Goal: Task Accomplishment & Management: Complete application form

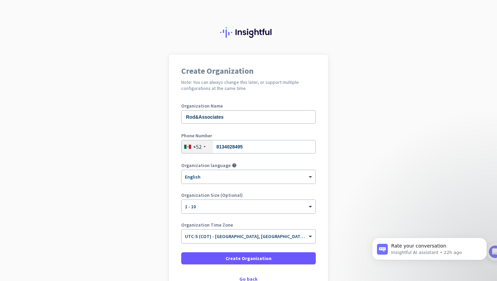
click at [286, 243] on div "× UTC-5 (COT) - [GEOGRAPHIC_DATA], [GEOGRAPHIC_DATA], [GEOGRAPHIC_DATA], [GEOGR…" at bounding box center [249, 237] width 134 height 14
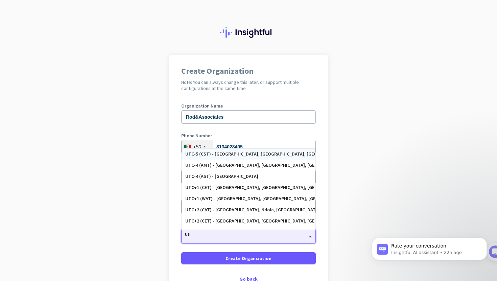
type input "u"
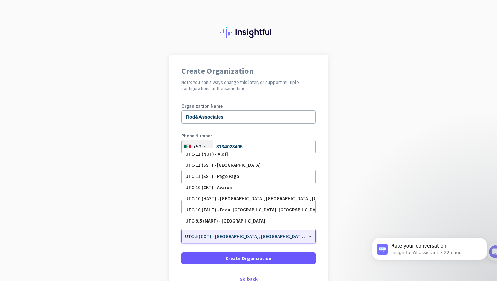
type input "h"
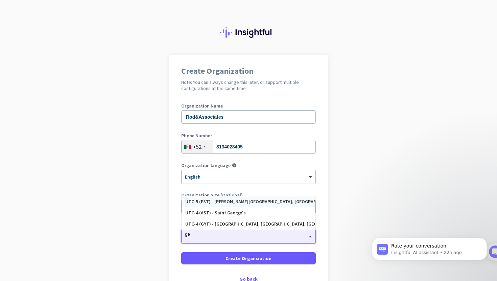
type input "g"
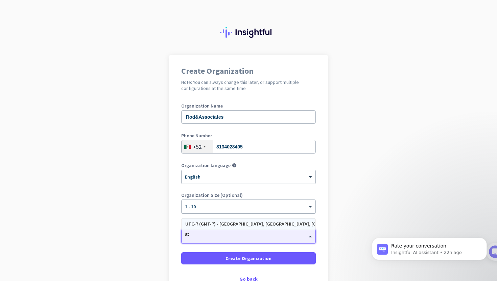
type input "a"
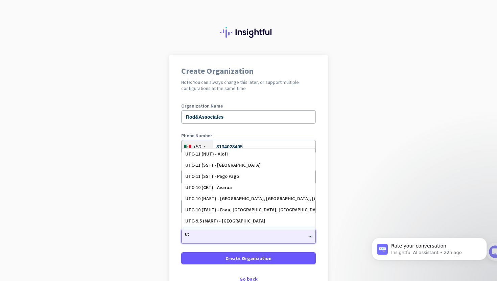
type input "u"
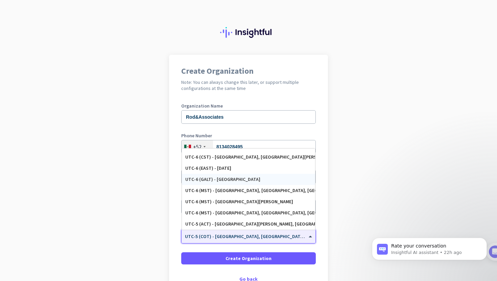
scroll to position [273, 0]
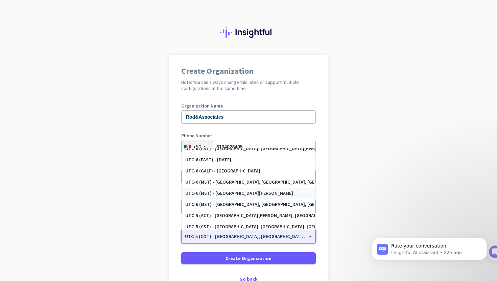
click at [249, 192] on div "UTC-6 (MST) - [GEOGRAPHIC_DATA][PERSON_NAME]" at bounding box center [248, 193] width 126 height 6
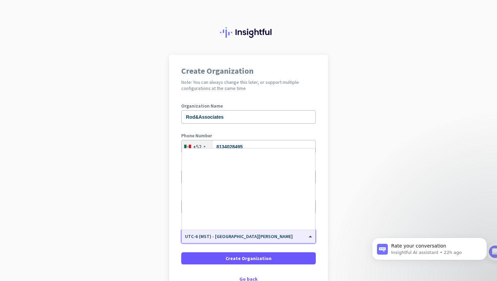
click at [297, 239] on div "× UTC-6 (MST) - [GEOGRAPHIC_DATA][PERSON_NAME]" at bounding box center [244, 237] width 125 height 6
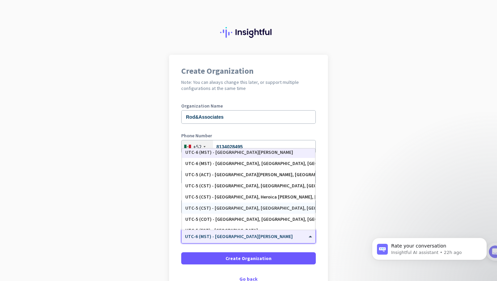
scroll to position [314, 0]
click at [277, 188] on div "UTC-5 (CST) - [GEOGRAPHIC_DATA], [GEOGRAPHIC_DATA], [GEOGRAPHIC_DATA], [GEOGRAP…" at bounding box center [248, 187] width 126 height 6
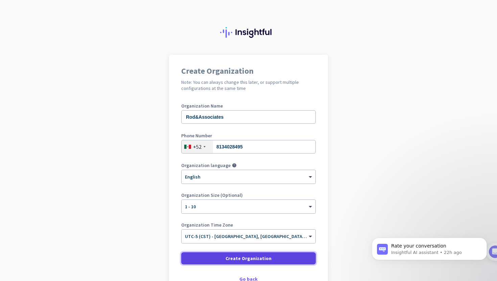
click at [260, 261] on button "Create Organization" at bounding box center [248, 258] width 135 height 12
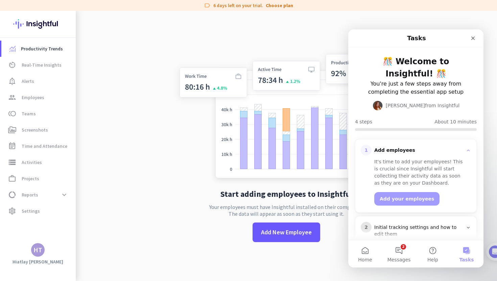
click at [424, 159] on div "It's time to add your employees! This is crucial since Insightful will start co…" at bounding box center [420, 172] width 92 height 28
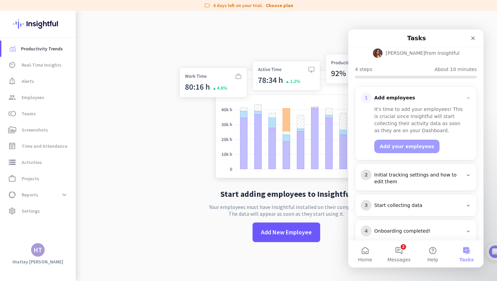
scroll to position [52, 0]
click at [467, 173] on icon "Intercom messenger" at bounding box center [468, 175] width 5 height 5
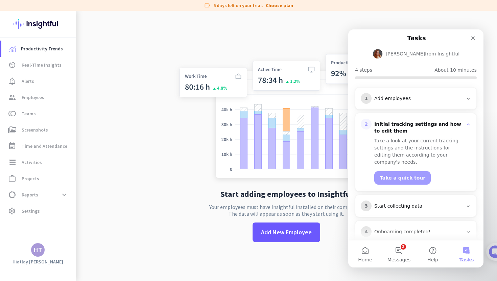
click at [466, 204] on icon "Intercom messenger" at bounding box center [468, 206] width 5 height 5
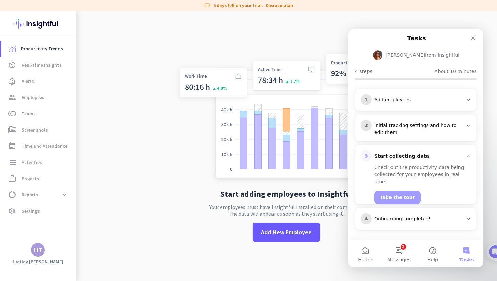
scroll to position [38, 0]
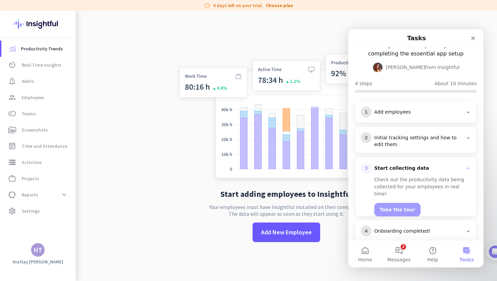
click at [462, 226] on div "4 Onboarding completed!" at bounding box center [416, 231] width 110 height 11
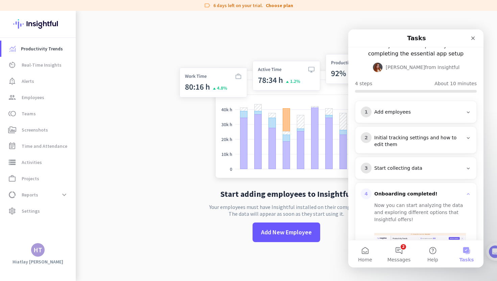
click at [430, 165] on div "Start collecting data" at bounding box center [418, 168] width 89 height 7
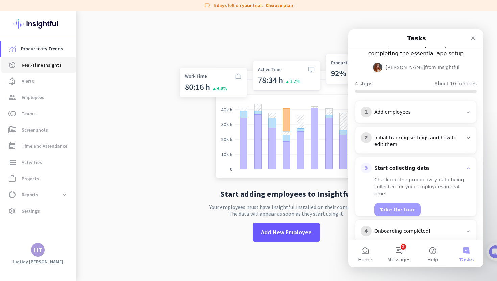
click at [34, 61] on span "Real-Time Insights" at bounding box center [42, 65] width 40 height 8
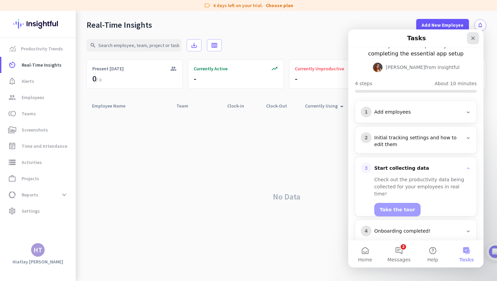
click at [473, 41] on div "Close" at bounding box center [473, 38] width 12 height 12
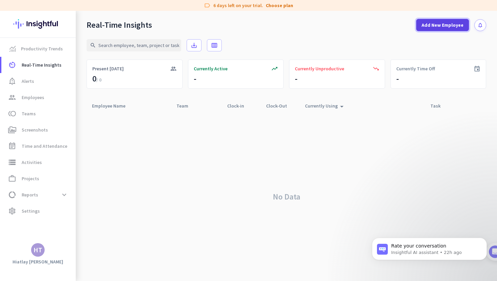
click at [457, 27] on span "Add New Employee" at bounding box center [443, 25] width 42 height 7
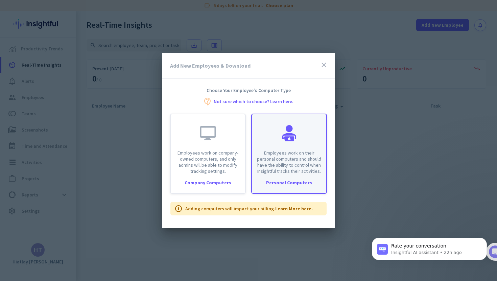
click at [291, 138] on div at bounding box center [289, 133] width 16 height 16
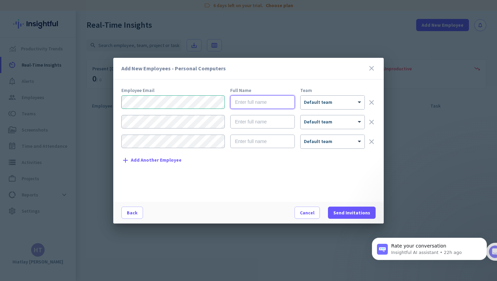
click at [250, 103] on input "text" at bounding box center [262, 102] width 65 height 14
type input "HIatlay [PERSON_NAME]"
click at [322, 106] on div "× Default team" at bounding box center [333, 103] width 64 height 14
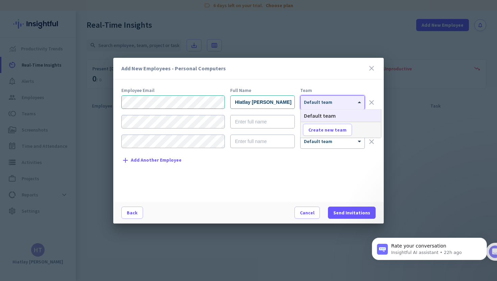
click at [355, 84] on div "Add New Employees - Personal Computers close Employee Email Full Name Team HIat…" at bounding box center [248, 141] width 271 height 166
click at [352, 97] on div at bounding box center [333, 100] width 64 height 6
click at [339, 129] on span "Create new team" at bounding box center [327, 129] width 38 height 7
click at [338, 130] on input "text" at bounding box center [328, 130] width 50 height 12
type input "HR"
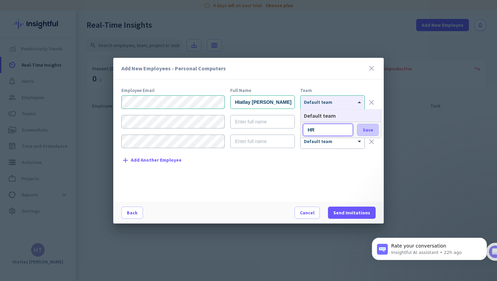
click at [371, 133] on span "Save" at bounding box center [368, 129] width 10 height 7
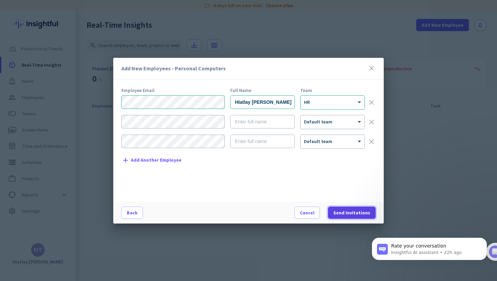
click at [354, 210] on span "Send Invitations" at bounding box center [351, 212] width 37 height 7
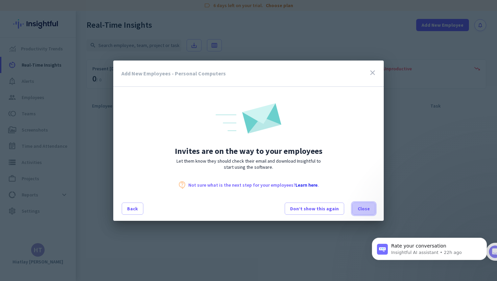
click at [361, 209] on span "Close" at bounding box center [364, 208] width 12 height 7
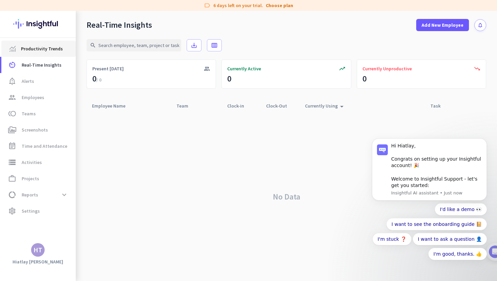
click at [33, 49] on span "Productivity Trends" at bounding box center [42, 49] width 42 height 8
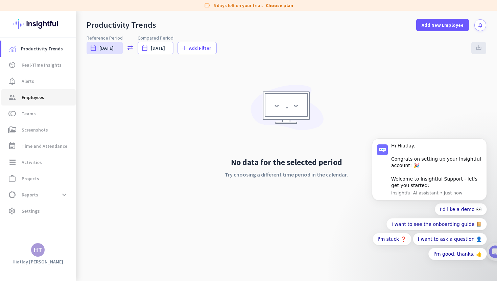
click at [36, 96] on span "Employees" at bounding box center [33, 97] width 23 height 8
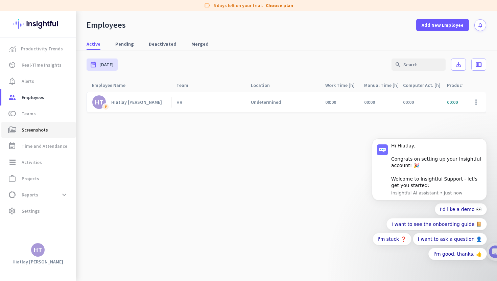
click at [44, 126] on span "Screenshots" at bounding box center [35, 130] width 26 height 8
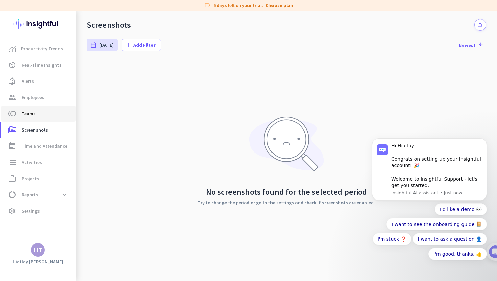
click at [44, 114] on span "toll Teams" at bounding box center [39, 114] width 64 height 8
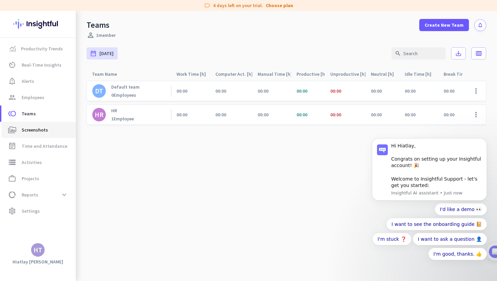
click at [37, 130] on span "Screenshots" at bounding box center [35, 130] width 26 height 8
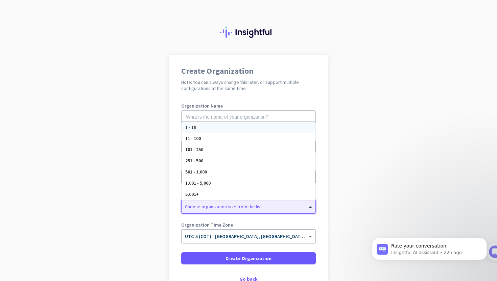
click at [290, 208] on div at bounding box center [249, 205] width 134 height 7
click at [365, 222] on app-onboarding-organization "Create Organization Note: You can always change this later, or support multiple…" at bounding box center [248, 191] width 497 height 273
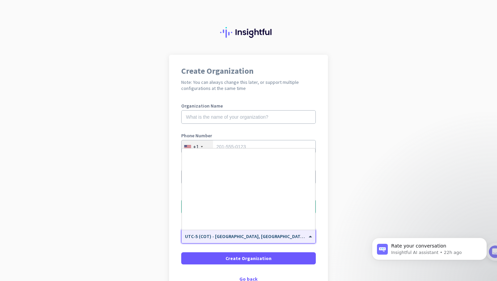
click at [290, 239] on div "× UTC-5 (COT) - [GEOGRAPHIC_DATA], [GEOGRAPHIC_DATA], [GEOGRAPHIC_DATA], [GEOGR…" at bounding box center [249, 237] width 134 height 14
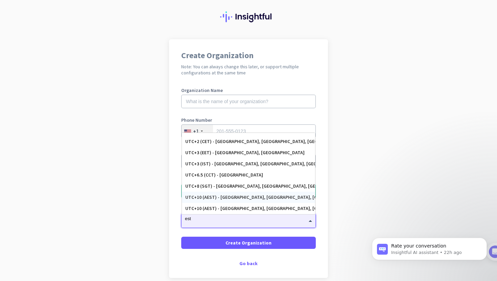
scroll to position [15, 0]
type input "e"
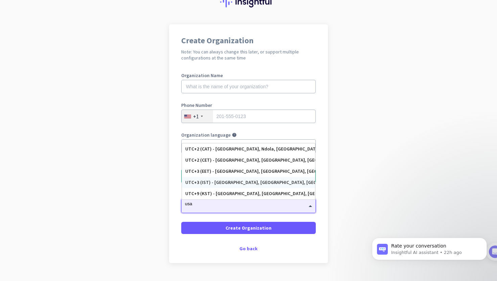
scroll to position [30, 0]
type input "usa"
